Goal: Information Seeking & Learning: Learn about a topic

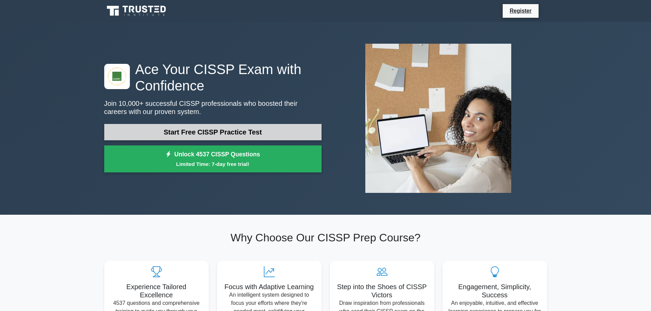
click at [234, 134] on link "Start Free CISSP Practice Test" at bounding box center [212, 132] width 217 height 16
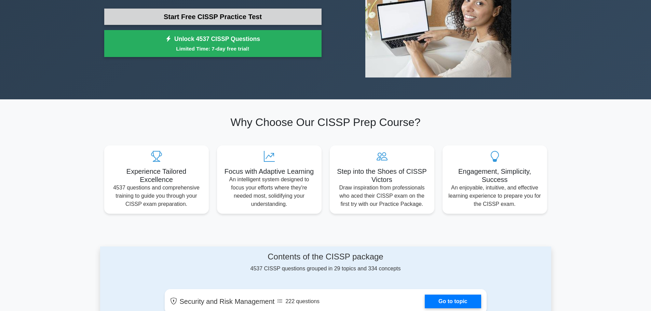
scroll to position [34, 0]
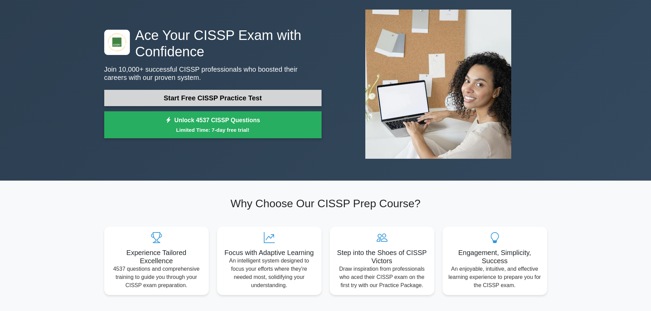
click at [207, 93] on link "Start Free CISSP Practice Test" at bounding box center [212, 98] width 217 height 16
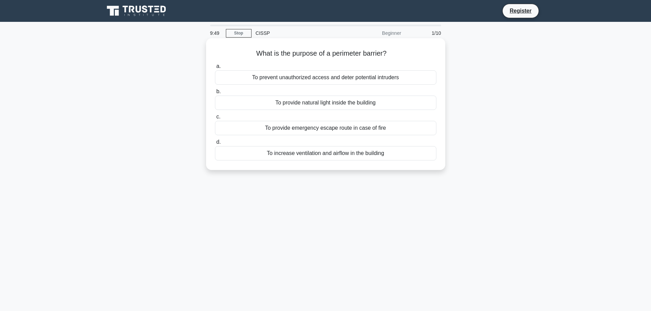
click at [324, 76] on div "To prevent unauthorized access and deter potential intruders" at bounding box center [325, 77] width 221 height 14
click at [215, 69] on input "a. To prevent unauthorized access and deter potential intruders" at bounding box center [215, 66] width 0 height 4
click at [337, 106] on div "To verify the integrity of data" at bounding box center [325, 103] width 221 height 14
click at [215, 94] on input "b. To verify the integrity of data" at bounding box center [215, 92] width 0 height 4
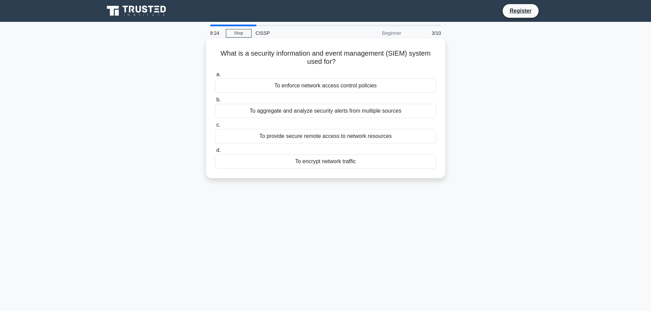
click at [336, 115] on div "To aggregate and analyze security alerts from multiple sources" at bounding box center [325, 111] width 221 height 14
click at [215, 102] on input "b. To aggregate and analyze security alerts from multiple sources" at bounding box center [215, 100] width 0 height 4
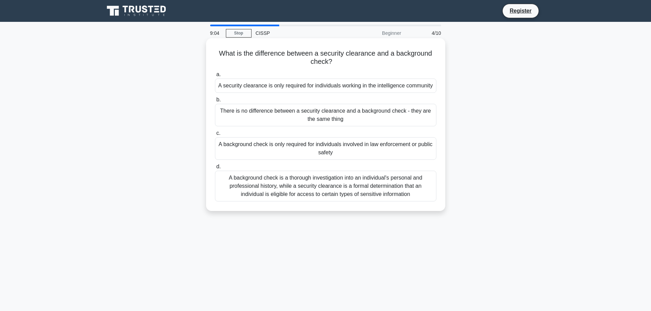
click at [337, 196] on div "A background check is a thorough investigation into an individual's personal an…" at bounding box center [325, 186] width 221 height 31
click at [215, 169] on input "d. A background check is a thorough investigation into an individual's personal…" at bounding box center [215, 167] width 0 height 4
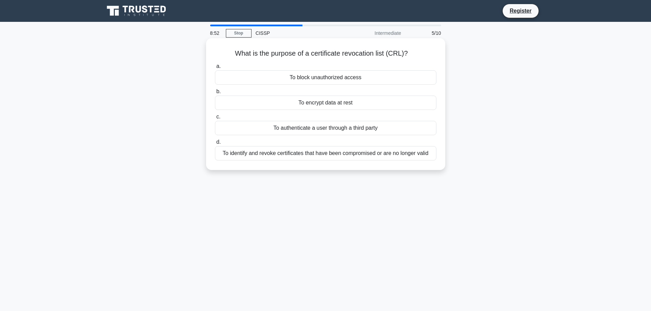
click at [369, 158] on div "To identify and revoke certificates that have been compromised or are no longer…" at bounding box center [325, 153] width 221 height 14
click at [215, 145] on input "d. To identify and revoke certificates that have been compromised or are no lon…" at bounding box center [215, 142] width 0 height 4
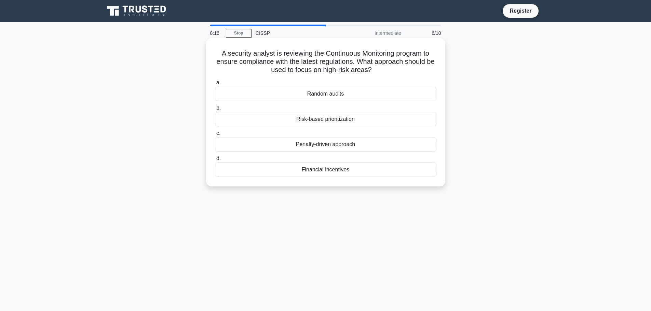
click at [323, 119] on div "Risk-based prioritization" at bounding box center [325, 119] width 221 height 14
click at [215, 110] on input "b. Risk-based prioritization" at bounding box center [215, 108] width 0 height 4
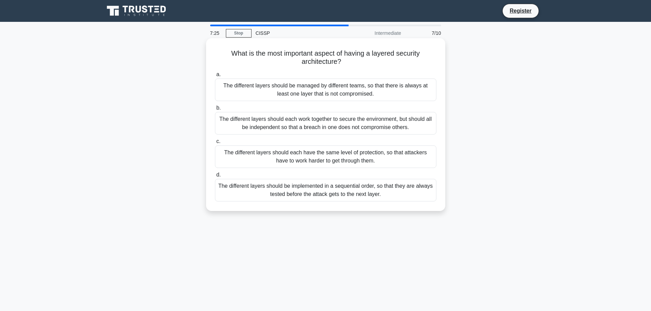
click at [335, 124] on div "The different layers should each work together to secure the environment, but s…" at bounding box center [325, 123] width 221 height 23
click at [215, 110] on input "b. The different layers should each work together to secure the environment, bu…" at bounding box center [215, 108] width 0 height 4
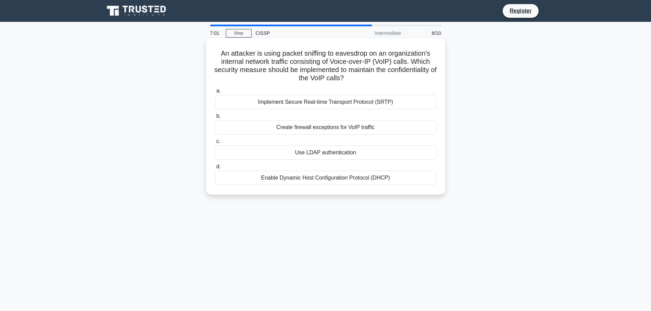
click at [331, 106] on div "Implement Secure Real-time Transport Protocol (SRTP)" at bounding box center [325, 102] width 221 height 14
click at [215, 93] on input "a. Implement Secure Real-time Transport Protocol (SRTP)" at bounding box center [215, 91] width 0 height 4
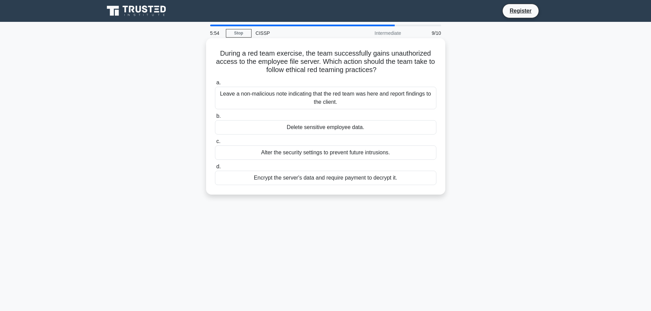
click at [307, 92] on div "Leave a non-malicious note indicating that the red team was here and report fin…" at bounding box center [325, 98] width 221 height 23
click at [215, 85] on input "a. Leave a non-malicious note indicating that the red team was here and report …" at bounding box center [215, 83] width 0 height 4
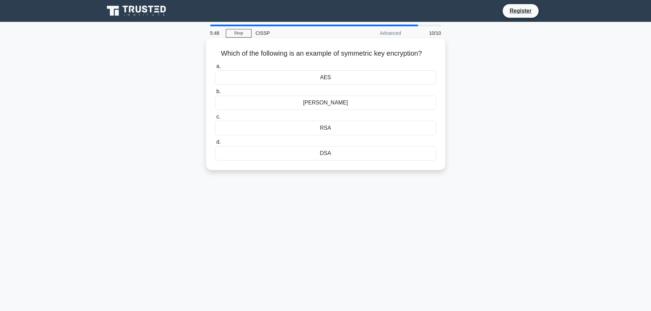
click at [352, 73] on div "AES" at bounding box center [325, 77] width 221 height 14
click at [215, 69] on input "a. AES" at bounding box center [215, 66] width 0 height 4
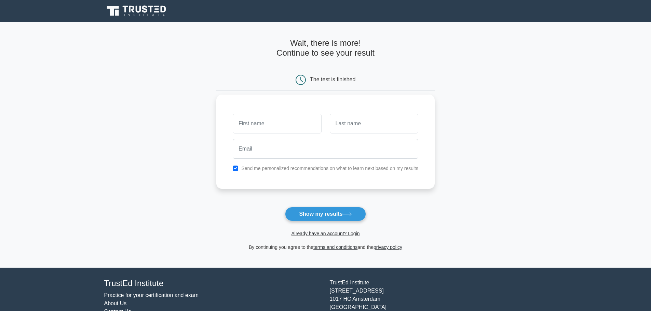
click at [263, 116] on input "text" at bounding box center [277, 124] width 88 height 20
drag, startPoint x: 287, startPoint y: 122, endPoint x: 260, endPoint y: 124, distance: 27.1
click at [260, 124] on input "supratik mallick" at bounding box center [277, 124] width 88 height 20
type input "supratik"
click at [380, 120] on input "text" at bounding box center [374, 124] width 88 height 20
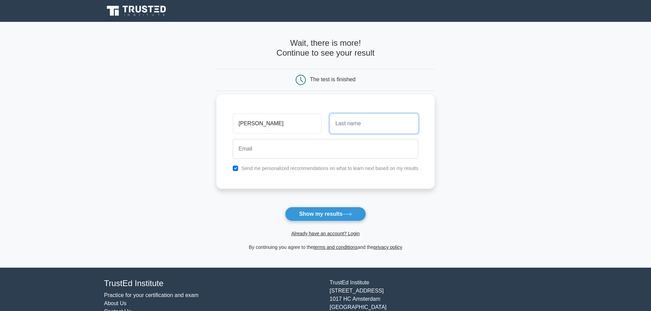
paste input "mallick"
type input "mallick"
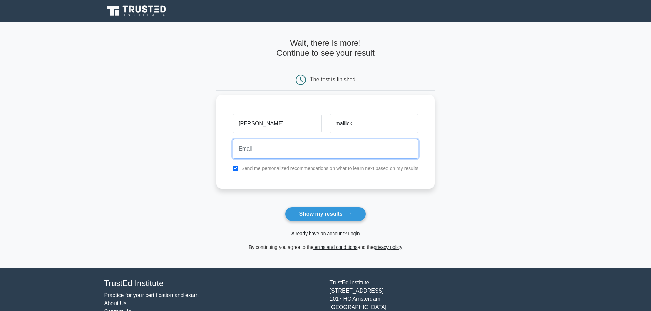
click at [268, 149] on input "email" at bounding box center [326, 149] width 186 height 20
type input "supratik_mallick@yahoo.co.in"
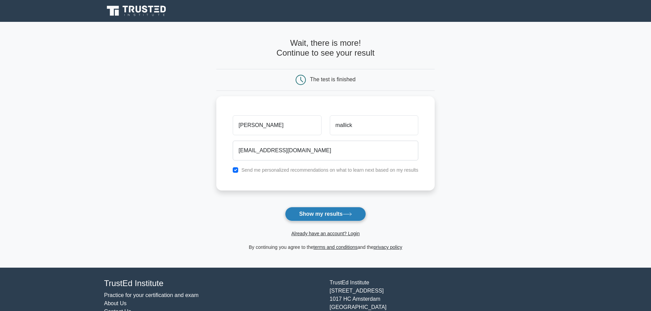
click at [325, 215] on button "Show my results" at bounding box center [325, 214] width 81 height 14
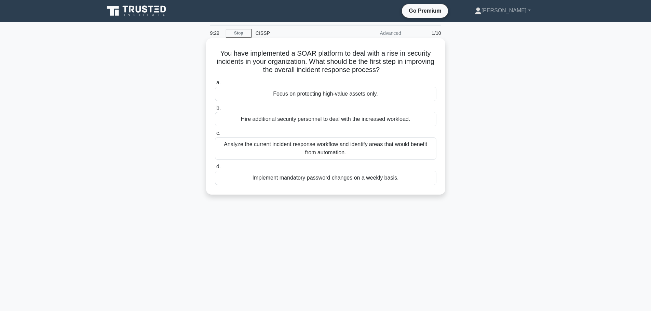
click at [363, 150] on div "Analyze the current incident response workflow and identify areas that would be…" at bounding box center [325, 148] width 221 height 23
click at [215, 136] on input "c. Analyze the current incident response workflow and identify areas that would…" at bounding box center [215, 133] width 0 height 4
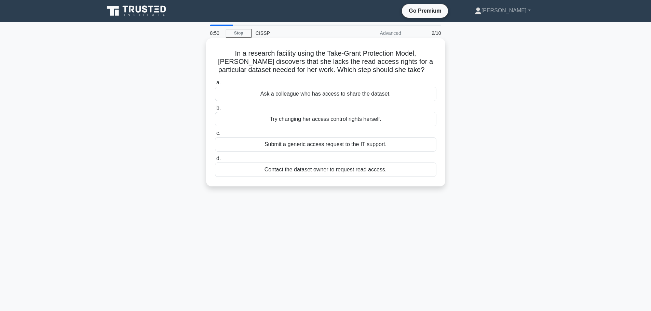
click at [370, 171] on div "Contact the dataset owner to request read access." at bounding box center [325, 170] width 221 height 14
click at [215, 161] on input "d. Contact the dataset owner to request read access." at bounding box center [215, 158] width 0 height 4
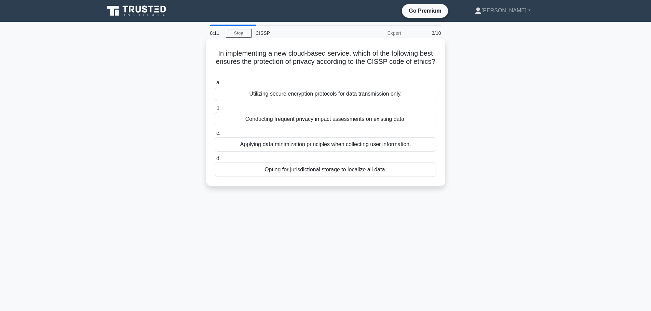
click at [284, 148] on div "Applying data minimization principles when collecting user information." at bounding box center [325, 144] width 221 height 14
click at [215, 136] on input "c. Applying data minimization principles when collecting user information." at bounding box center [215, 133] width 0 height 4
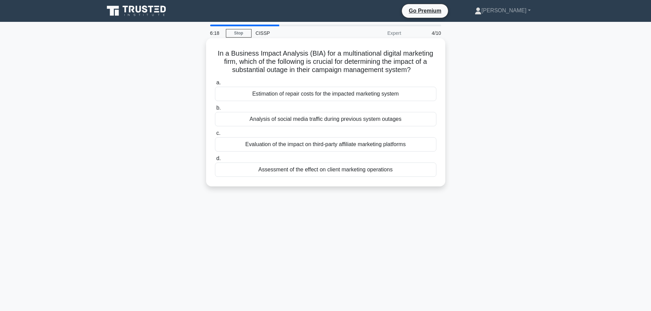
click at [312, 145] on div "Evaluation of the impact on third-party affiliate marketing platforms" at bounding box center [325, 144] width 221 height 14
click at [215, 136] on input "c. Evaluation of the impact on third-party affiliate marketing platforms" at bounding box center [215, 133] width 0 height 4
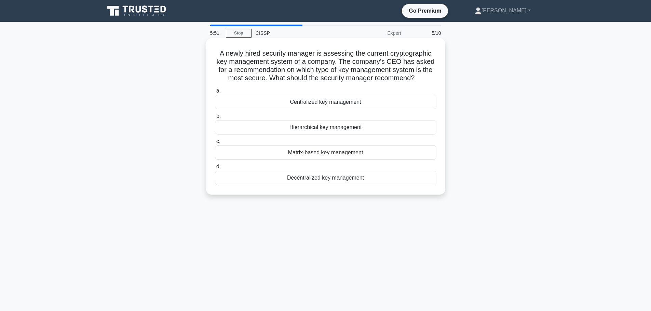
click at [342, 103] on div "Centralized key management" at bounding box center [325, 102] width 221 height 14
click at [215, 93] on input "a. Centralized key management" at bounding box center [215, 91] width 0 height 4
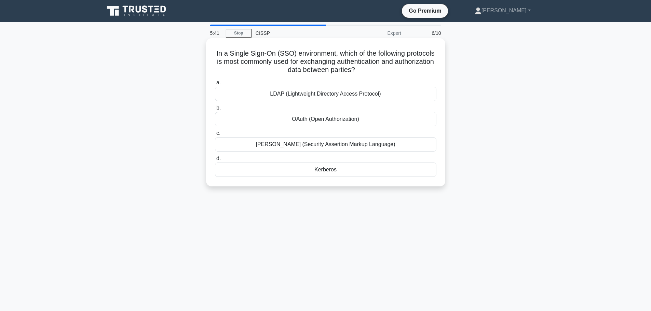
click at [338, 146] on div "SAML (Security Assertion Markup Language)" at bounding box center [325, 144] width 221 height 14
click at [215, 136] on input "c. SAML (Security Assertion Markup Language)" at bounding box center [215, 133] width 0 height 4
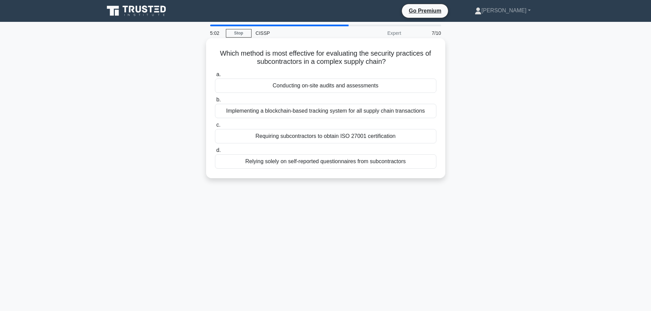
click at [305, 86] on div "Conducting on-site audits and assessments" at bounding box center [325, 86] width 221 height 14
click at [215, 77] on input "a. Conducting on-site audits and assessments" at bounding box center [215, 74] width 0 height 4
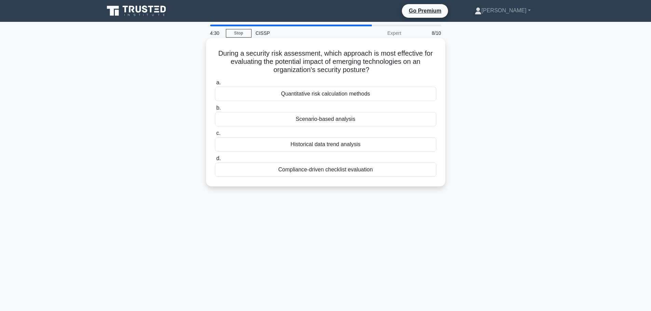
click at [358, 93] on div "Quantitative risk calculation methods" at bounding box center [325, 94] width 221 height 14
click at [215, 85] on input "a. Quantitative risk calculation methods" at bounding box center [215, 83] width 0 height 4
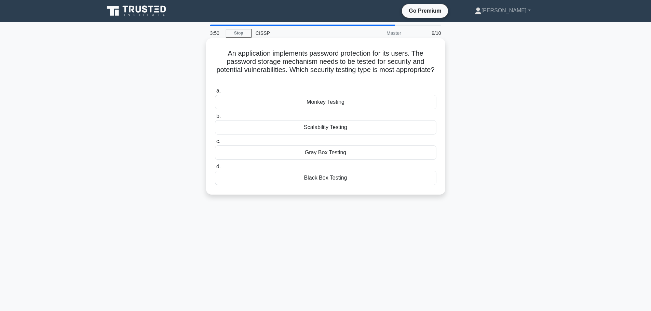
click at [340, 178] on div "Black Box Testing" at bounding box center [325, 178] width 221 height 14
click at [215, 169] on input "d. Black Box Testing" at bounding box center [215, 167] width 0 height 4
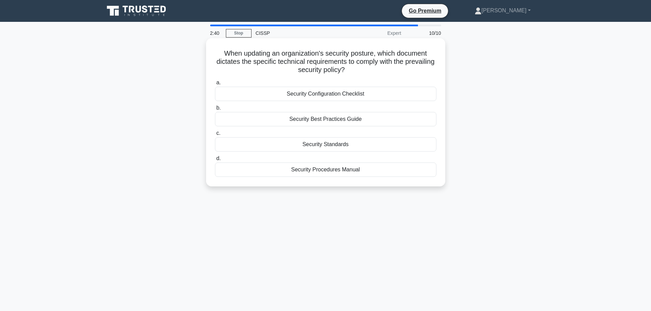
click at [357, 144] on div "Security Standards" at bounding box center [325, 144] width 221 height 14
click at [215, 136] on input "c. Security Standards" at bounding box center [215, 133] width 0 height 4
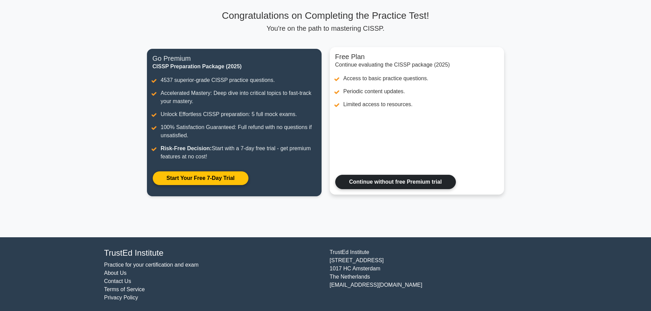
scroll to position [46, 0]
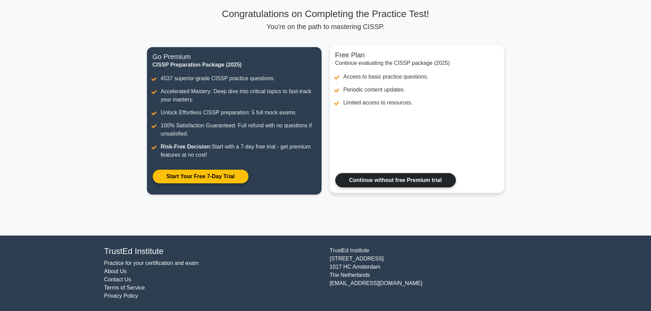
click at [377, 184] on link "Continue without free Premium trial" at bounding box center [395, 180] width 121 height 14
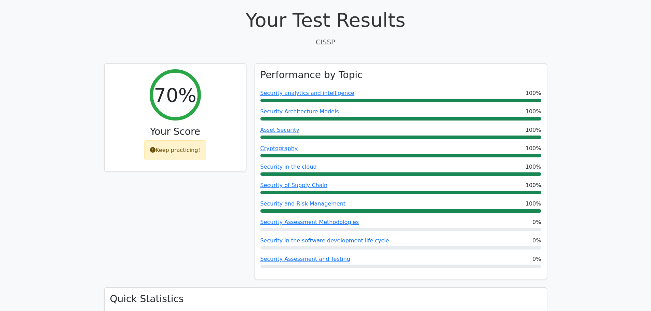
scroll to position [239, 0]
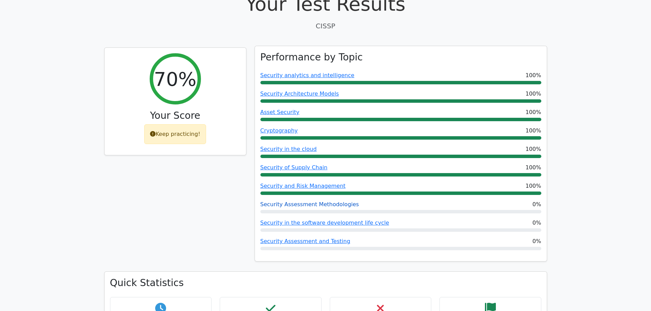
click at [338, 201] on link "Security Assessment Methodologies" at bounding box center [309, 204] width 99 height 6
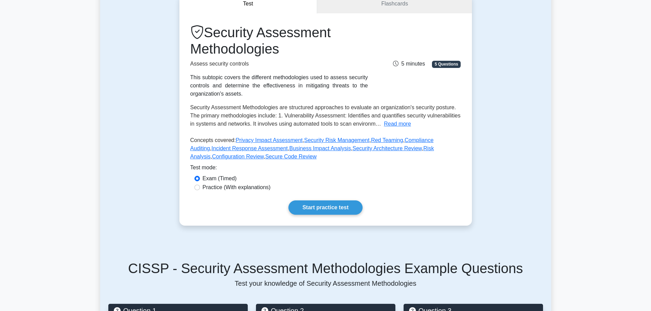
scroll to position [68, 0]
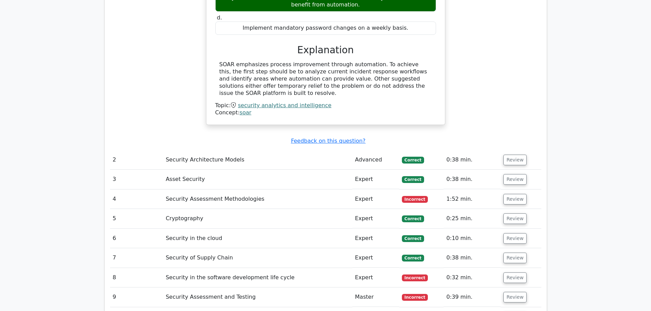
scroll to position [785, 0]
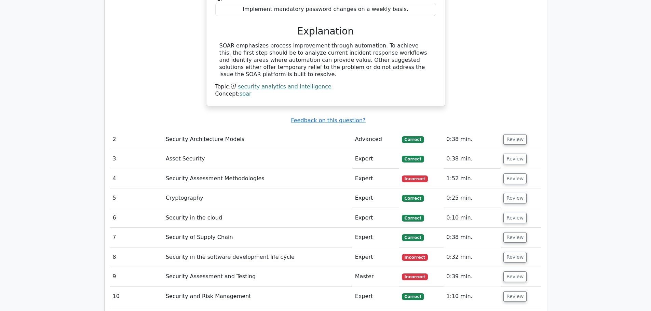
click at [407, 176] on span "Incorrect" at bounding box center [415, 179] width 26 height 7
click at [508, 174] on button "Review" at bounding box center [514, 179] width 23 height 11
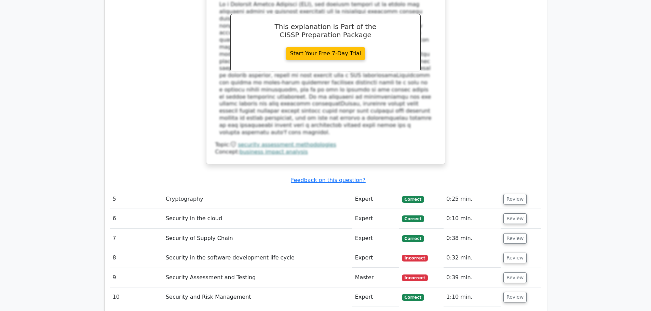
scroll to position [1161, 0]
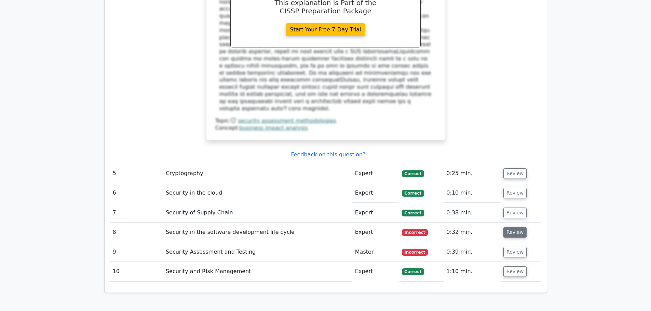
click at [514, 227] on button "Review" at bounding box center [514, 232] width 23 height 11
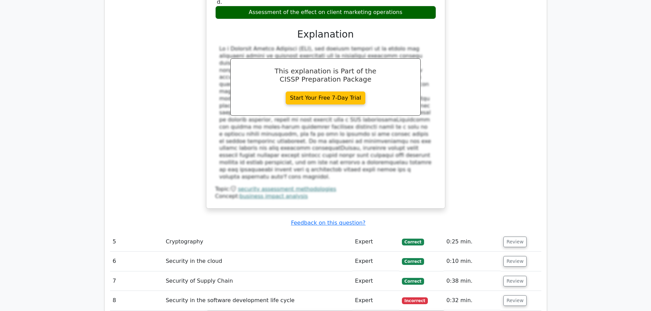
scroll to position [1059, 0]
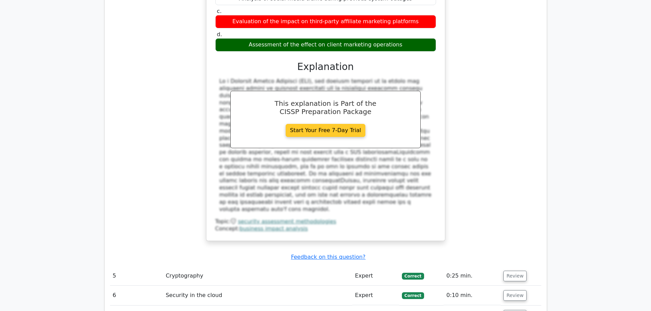
click at [335, 124] on link "Start Your Free 7-Day Trial" at bounding box center [326, 130] width 80 height 13
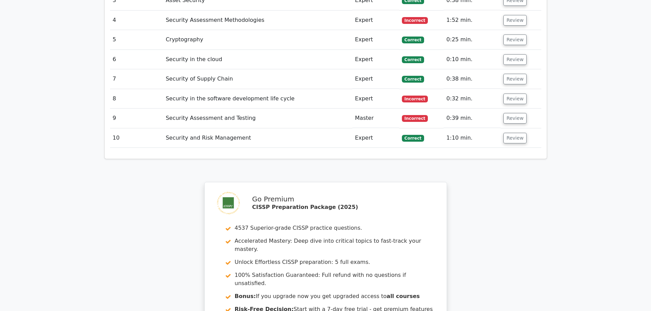
scroll to position [922, 0]
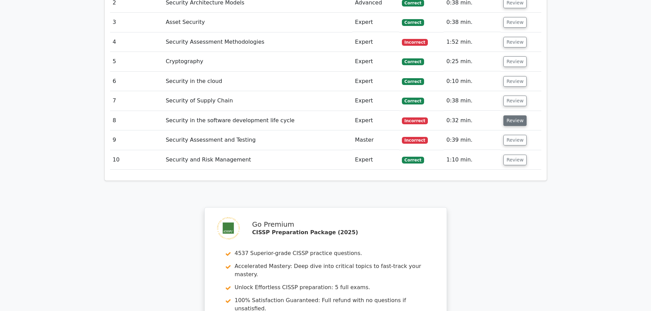
click at [511, 115] on button "Review" at bounding box center [514, 120] width 23 height 11
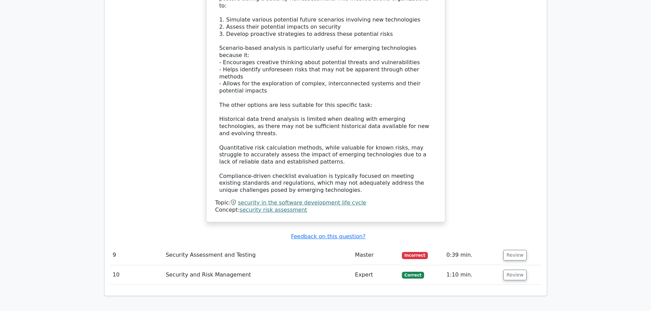
scroll to position [1264, 0]
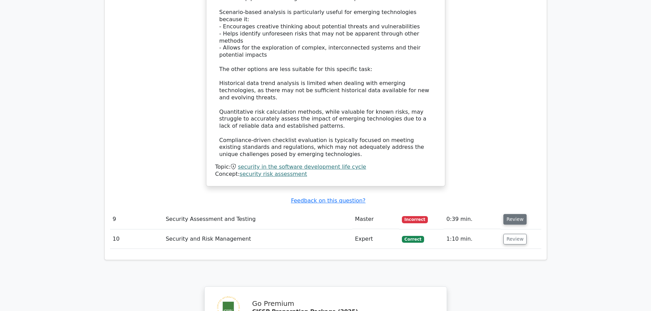
click at [514, 214] on button "Review" at bounding box center [514, 219] width 23 height 11
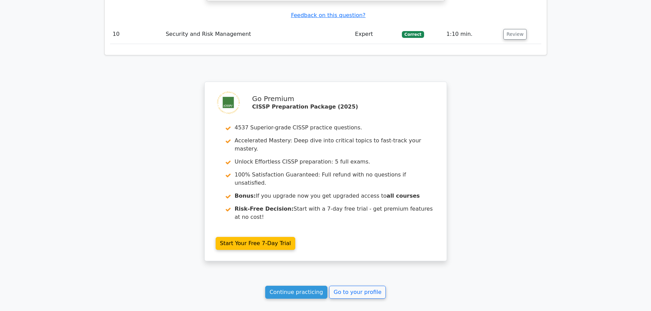
scroll to position [1766, 0]
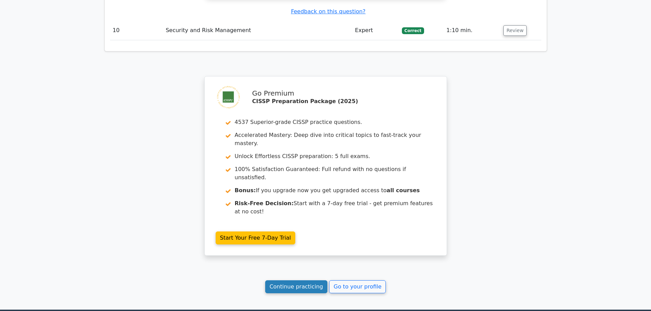
click at [295, 280] on link "Continue practicing" at bounding box center [296, 286] width 63 height 13
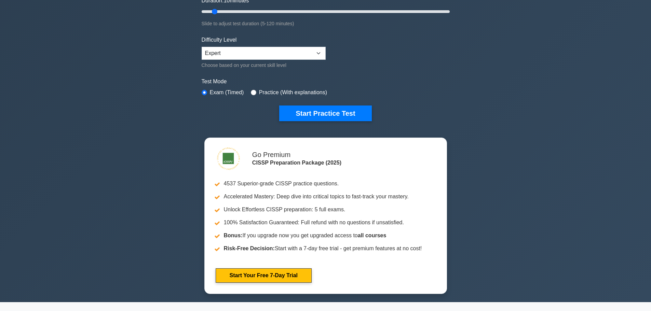
scroll to position [137, 0]
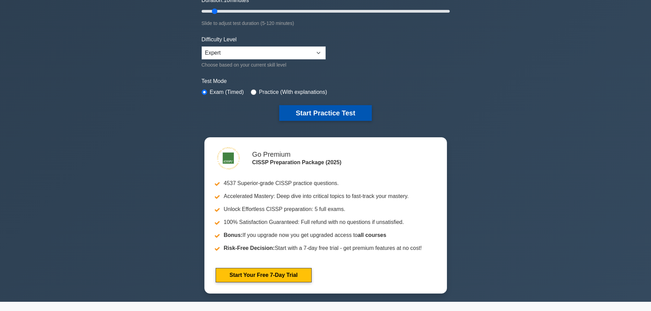
click at [344, 110] on button "Start Practice Test" at bounding box center [325, 113] width 92 height 16
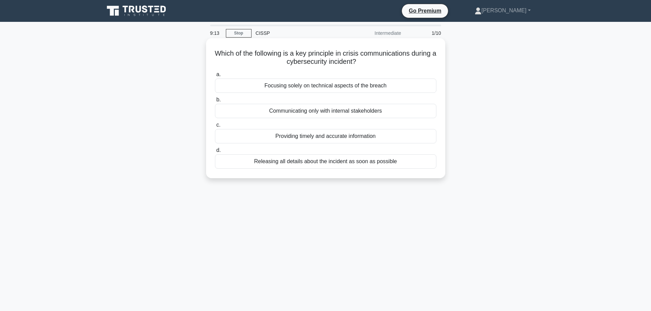
click at [304, 163] on div "Releasing all details about the incident as soon as possible" at bounding box center [325, 161] width 221 height 14
click at [215, 153] on input "d. Releasing all details about the incident as soon as possible" at bounding box center [215, 150] width 0 height 4
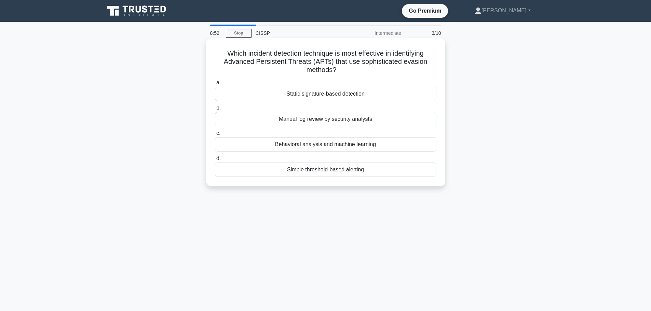
click at [322, 142] on div "Behavioral analysis and machine learning" at bounding box center [325, 144] width 221 height 14
click at [215, 136] on input "c. Behavioral analysis and machine learning" at bounding box center [215, 133] width 0 height 4
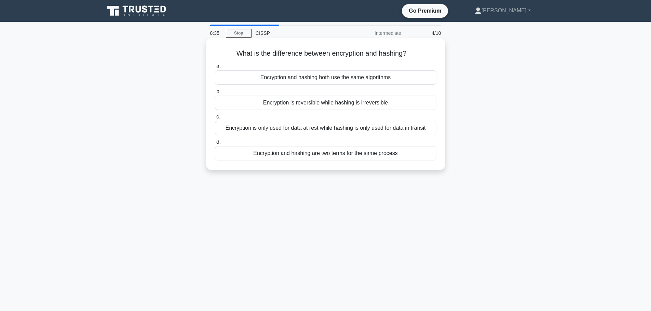
click at [318, 104] on div "Encryption is reversible while hashing is irreversible" at bounding box center [325, 103] width 221 height 14
click at [215, 94] on input "b. Encryption is reversible while hashing is irreversible" at bounding box center [215, 92] width 0 height 4
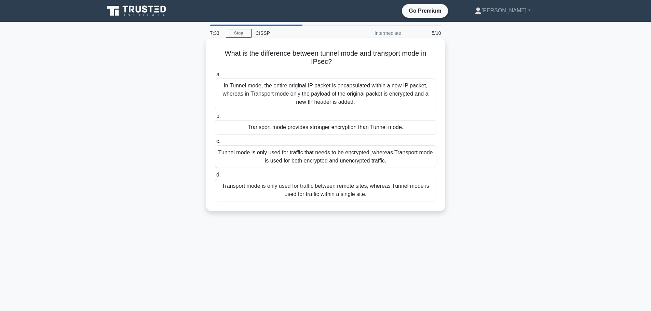
click at [278, 85] on div "In Tunnel mode, the entire original IP packet is encapsulated within a new IP p…" at bounding box center [325, 94] width 221 height 31
click at [215, 77] on input "a. In Tunnel mode, the entire original IP packet is encapsulated within a new I…" at bounding box center [215, 74] width 0 height 4
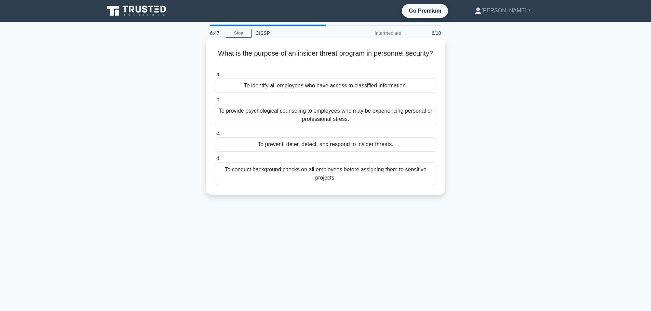
click at [291, 172] on div "To conduct background checks on all employees before assigning them to sensitiv…" at bounding box center [325, 174] width 221 height 23
click at [215, 161] on input "d. To conduct background checks on all employees before assigning them to sensi…" at bounding box center [215, 158] width 0 height 4
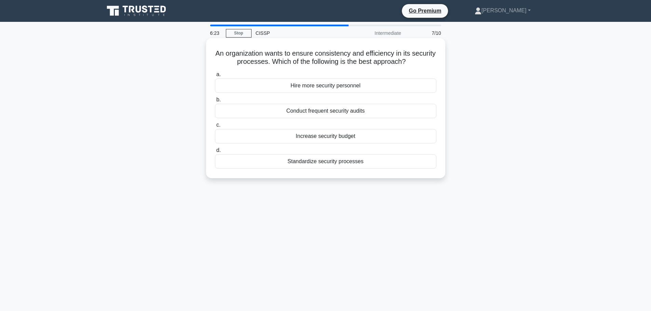
click at [328, 109] on div "Conduct frequent security audits" at bounding box center [325, 111] width 221 height 14
click at [215, 102] on input "b. Conduct frequent security audits" at bounding box center [215, 100] width 0 height 4
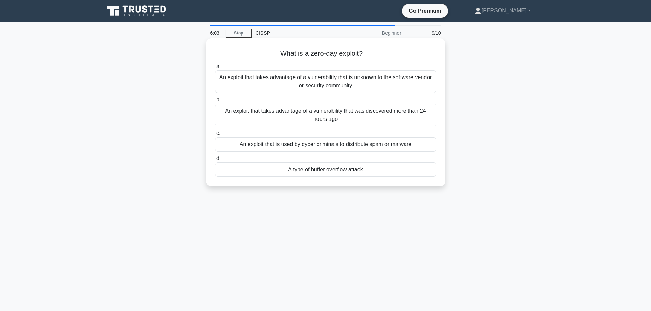
click at [307, 81] on div "An exploit that takes advantage of a vulnerability that is unknown to the softw…" at bounding box center [325, 81] width 221 height 23
click at [215, 69] on input "a. An exploit that takes advantage of a vulnerability that is unknown to the so…" at bounding box center [215, 66] width 0 height 4
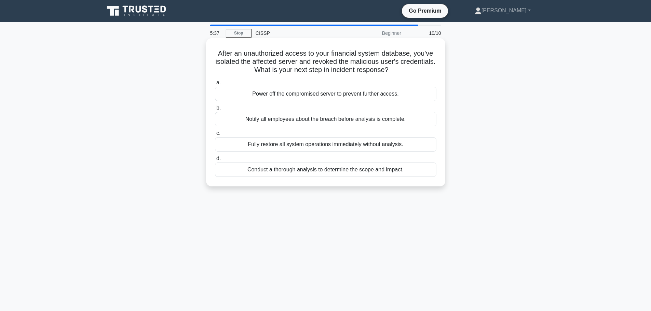
click at [347, 171] on div "Conduct a thorough analysis to determine the scope and impact." at bounding box center [325, 170] width 221 height 14
click at [215, 161] on input "d. Conduct a thorough analysis to determine the scope and impact." at bounding box center [215, 158] width 0 height 4
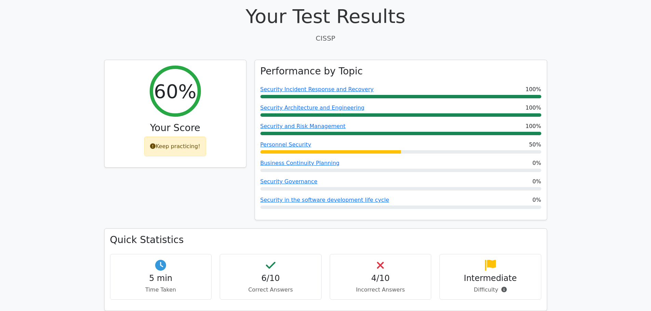
scroll to position [273, 0]
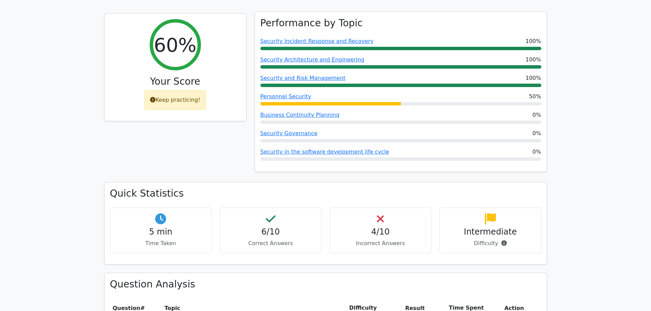
click at [426, 93] on div "Personnel Security 50%" at bounding box center [400, 97] width 281 height 8
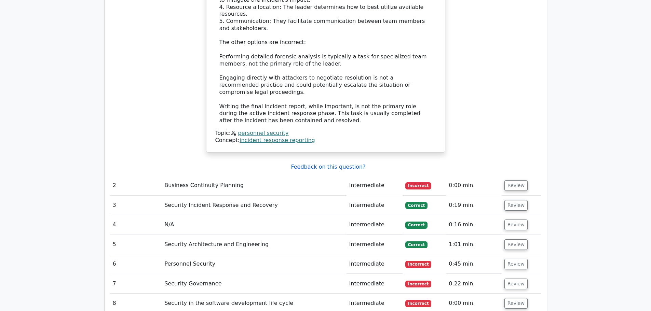
scroll to position [854, 0]
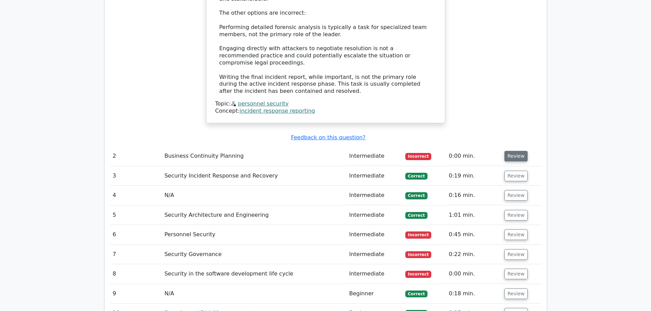
click at [511, 151] on button "Review" at bounding box center [515, 156] width 23 height 11
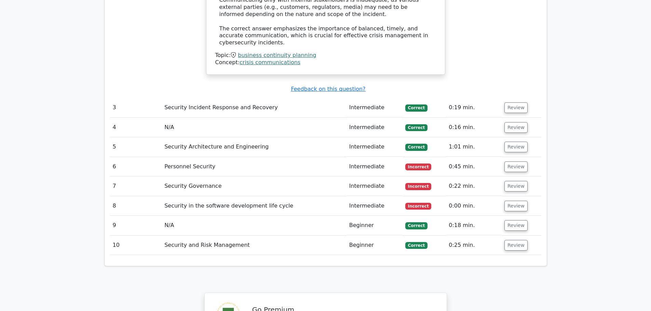
scroll to position [1264, 0]
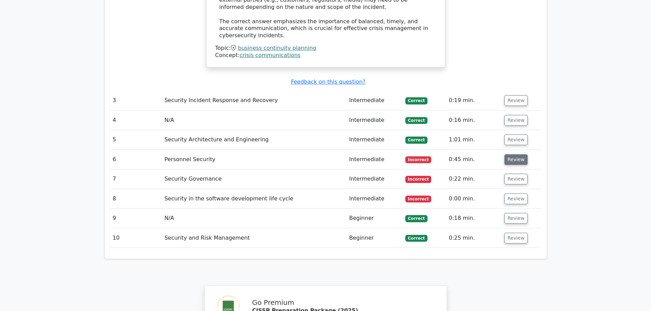
click at [506, 154] on button "Review" at bounding box center [515, 159] width 23 height 11
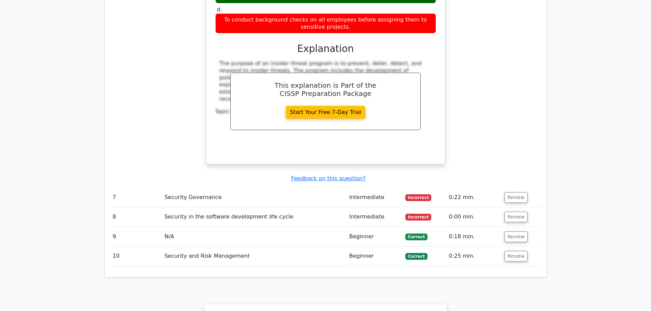
scroll to position [1572, 0]
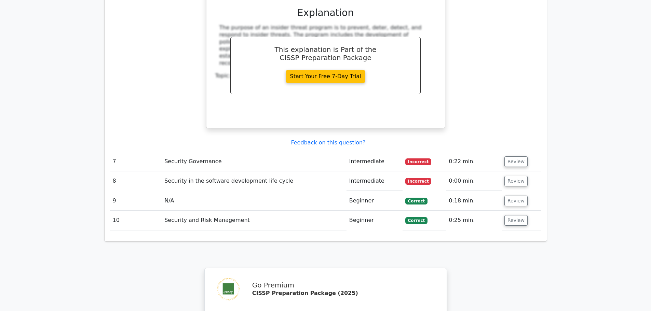
click at [504, 152] on td "Review" at bounding box center [522, 161] width 40 height 19
click at [511, 156] on button "Review" at bounding box center [515, 161] width 23 height 11
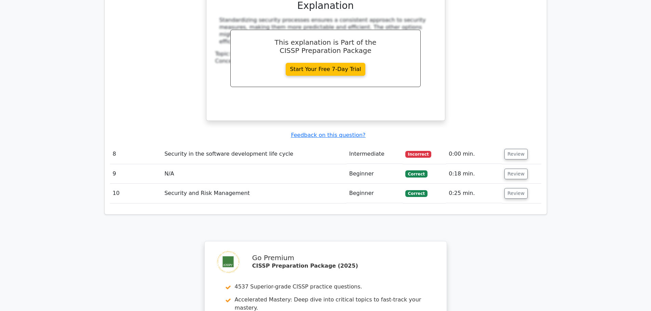
scroll to position [1879, 0]
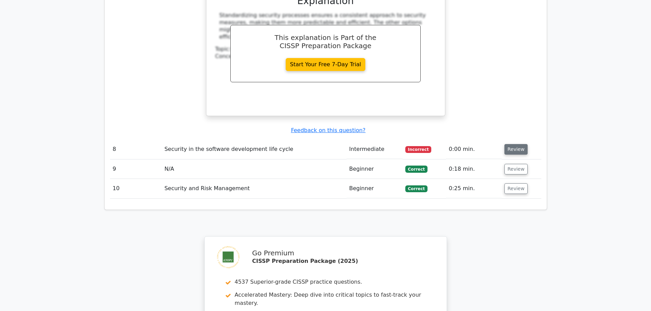
click at [511, 144] on button "Review" at bounding box center [515, 149] width 23 height 11
